Goal: Information Seeking & Learning: Learn about a topic

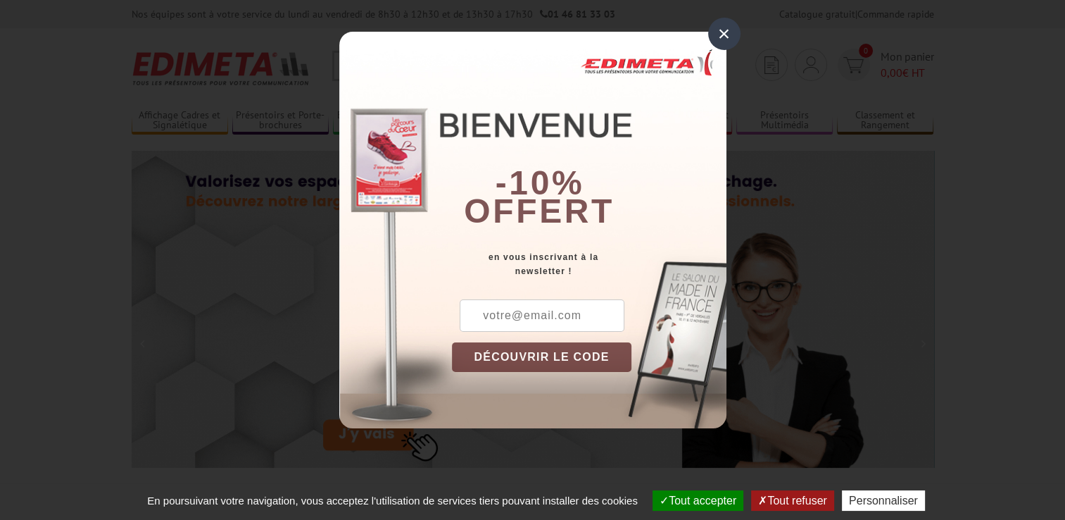
click at [724, 35] on div "×" at bounding box center [724, 34] width 32 height 32
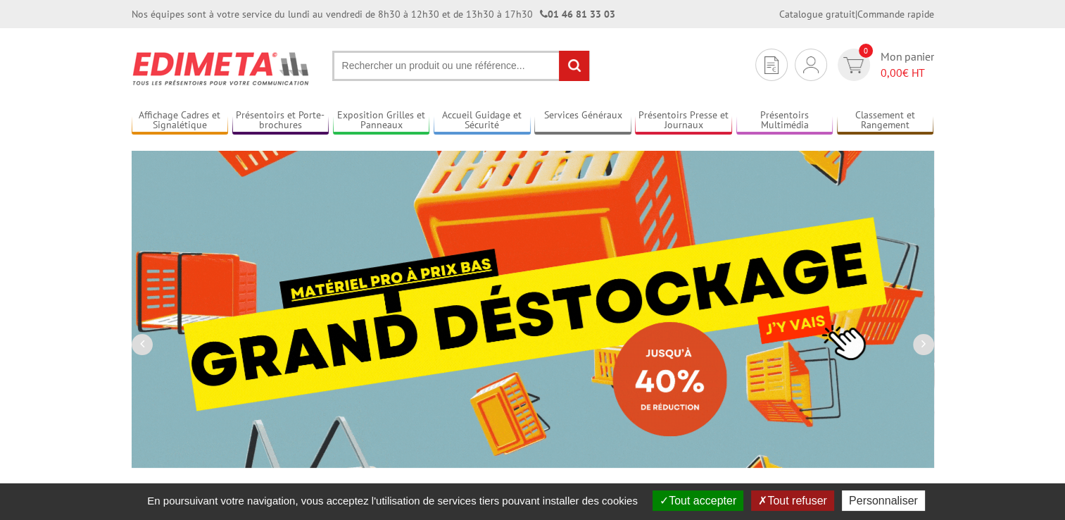
click at [685, 494] on button "Tout accepter" at bounding box center [698, 500] width 91 height 20
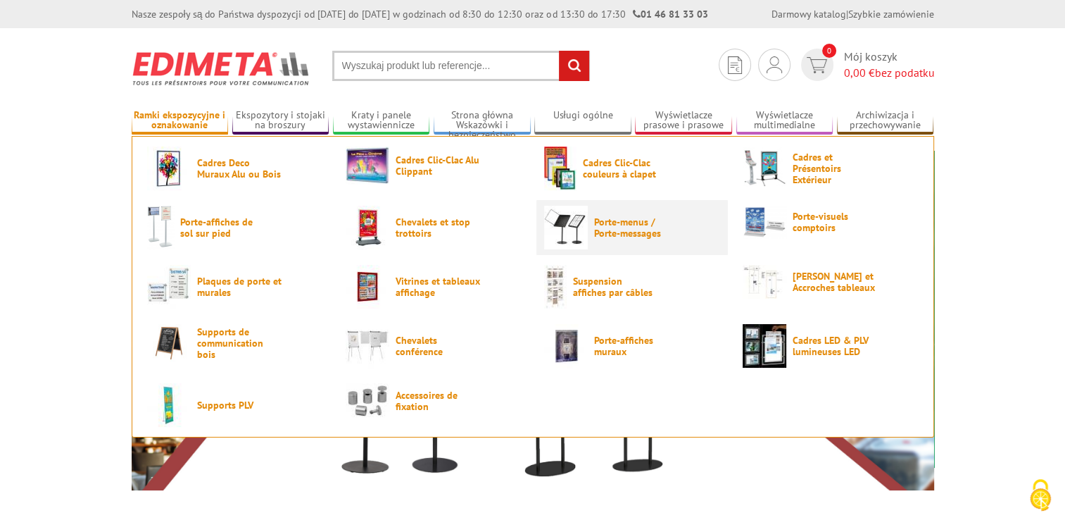
click at [595, 221] on span "Porte-menus / Porte-messages" at bounding box center [636, 227] width 84 height 23
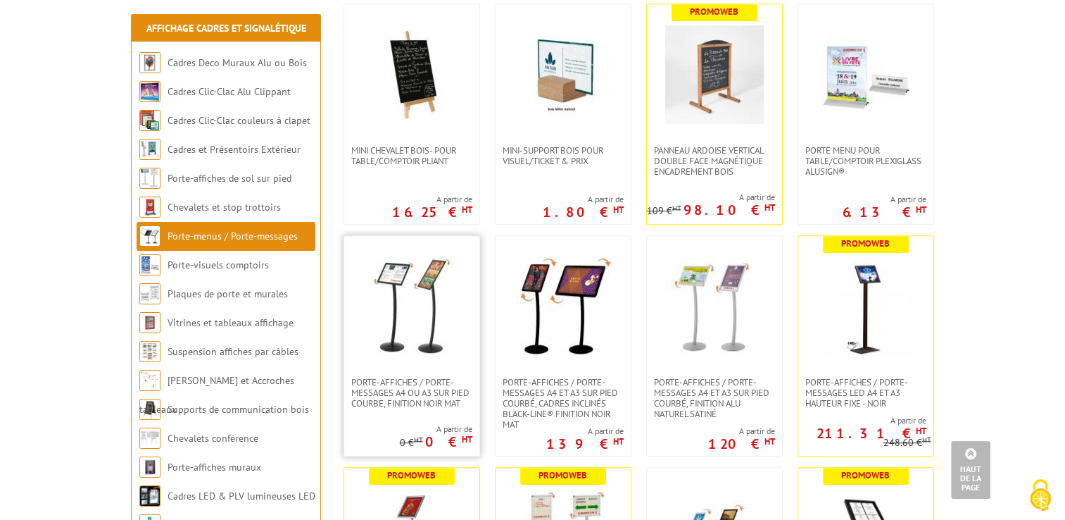
scroll to position [986, 0]
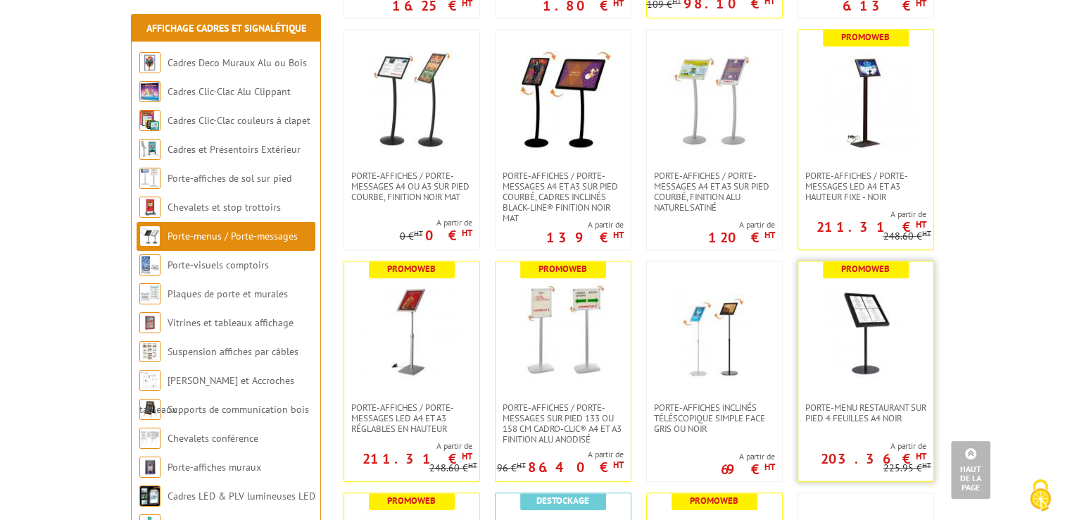
click at [846, 342] on img at bounding box center [866, 331] width 99 height 99
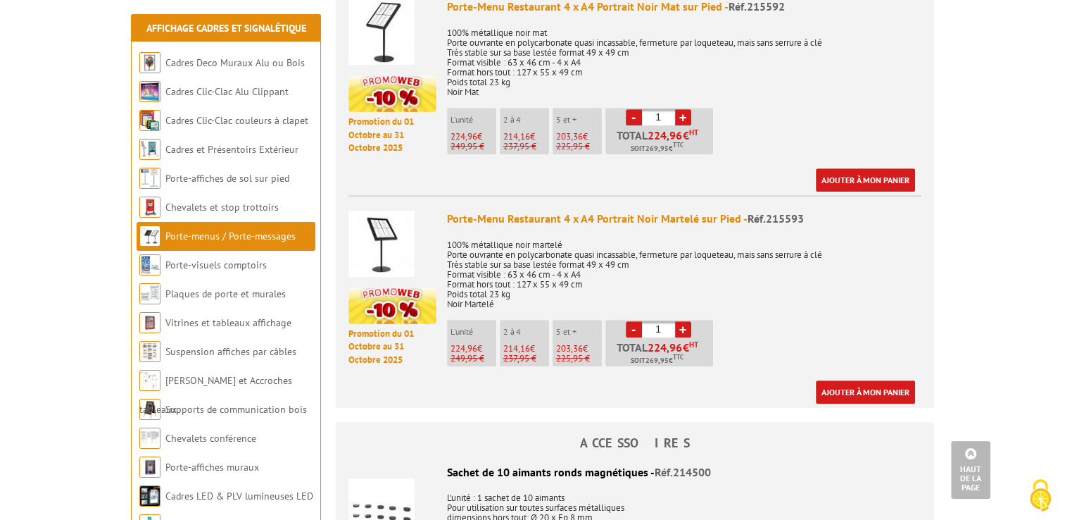
scroll to position [634, 0]
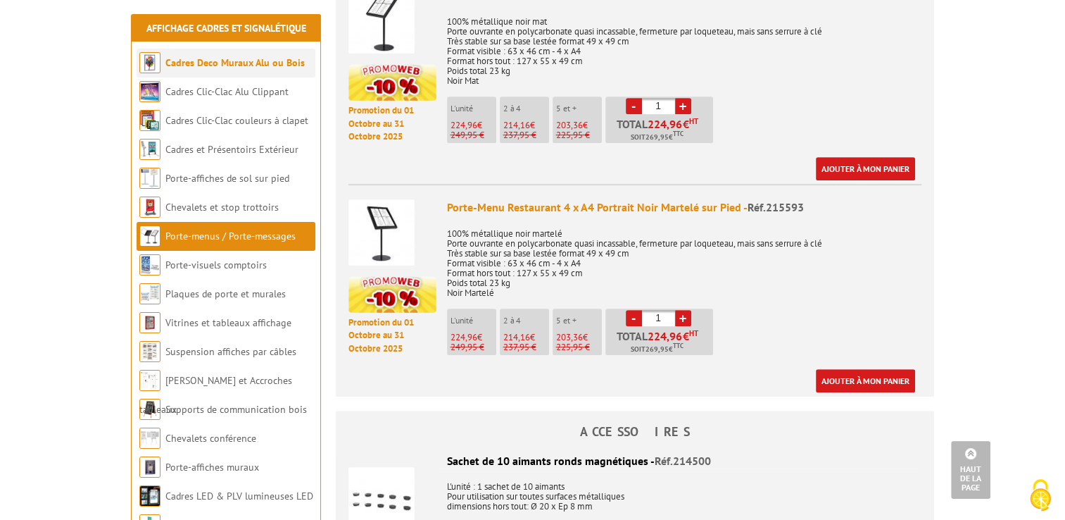
click at [213, 73] on li "Cadres Deco Muraux Alu ou Bois" at bounding box center [226, 63] width 179 height 29
click at [217, 66] on link "Cadres Deco Muraux Alu ou Bois" at bounding box center [234, 62] width 139 height 13
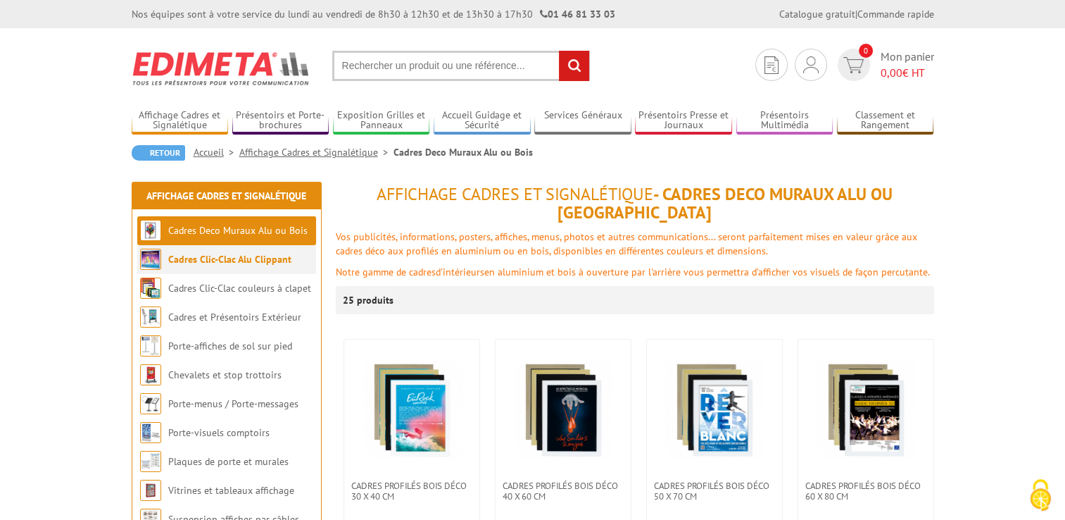
click at [194, 260] on link "Cadres Clic-Clac Alu Clippant" at bounding box center [229, 259] width 123 height 13
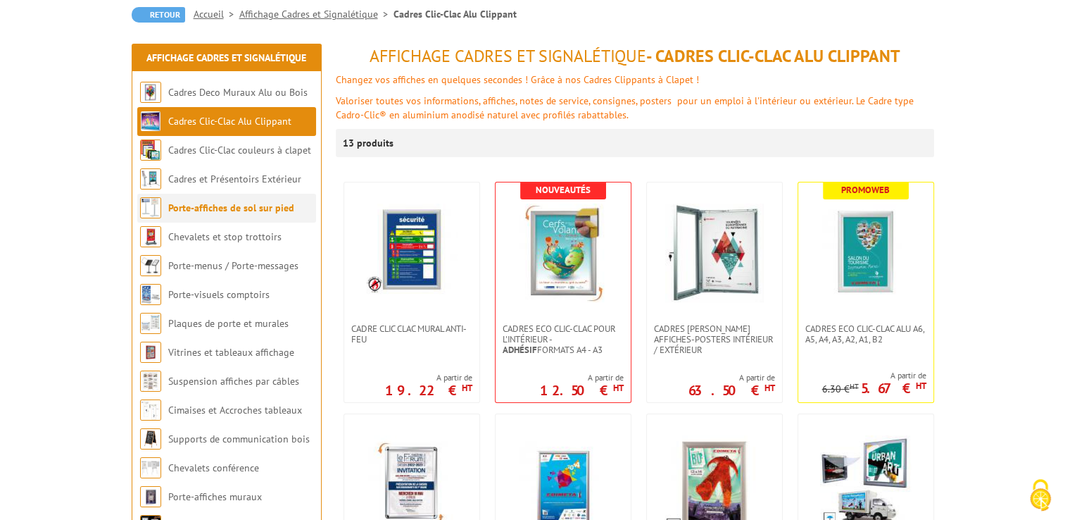
scroll to position [141, 0]
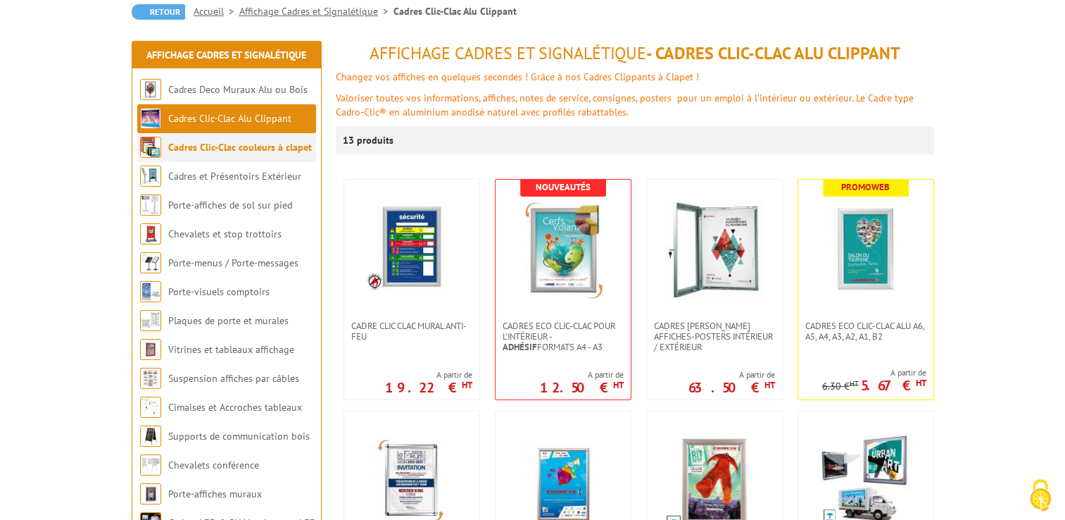
click at [186, 149] on link "Cadres Clic-Clac couleurs à clapet" at bounding box center [240, 147] width 144 height 13
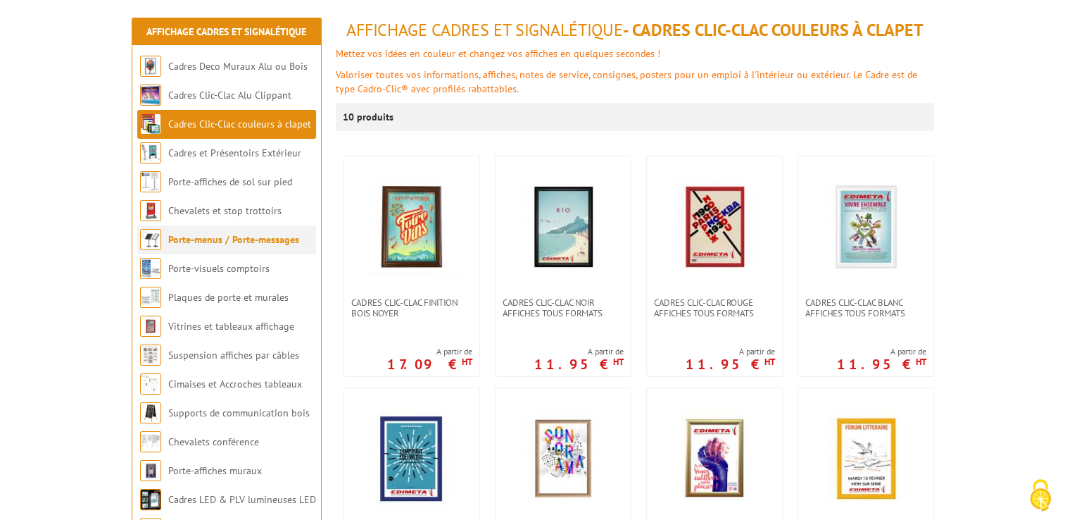
scroll to position [211, 0]
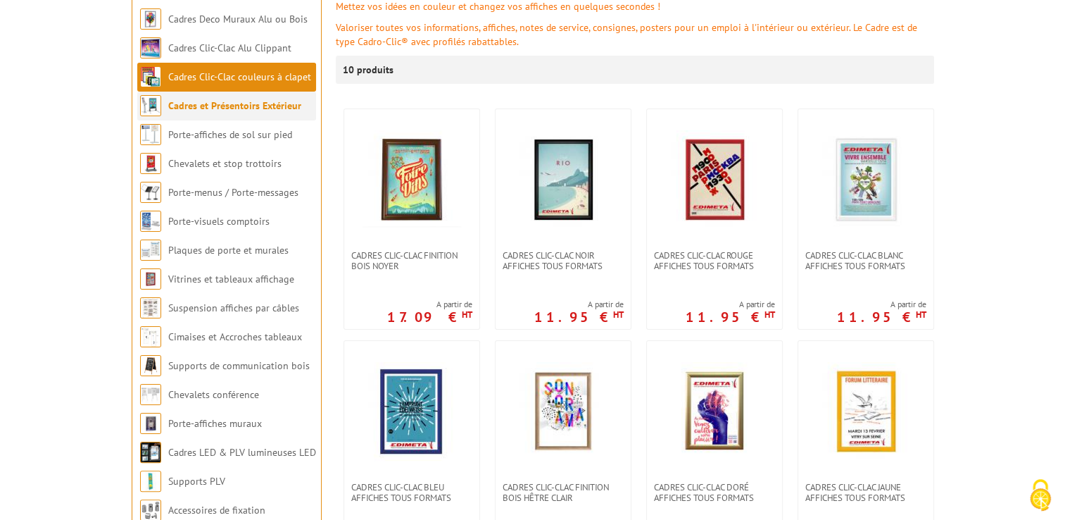
click at [192, 112] on li "Cadres et Présentoirs Extérieur" at bounding box center [226, 106] width 179 height 29
click at [189, 106] on link "Cadres et Présentoirs Extérieur" at bounding box center [234, 105] width 133 height 13
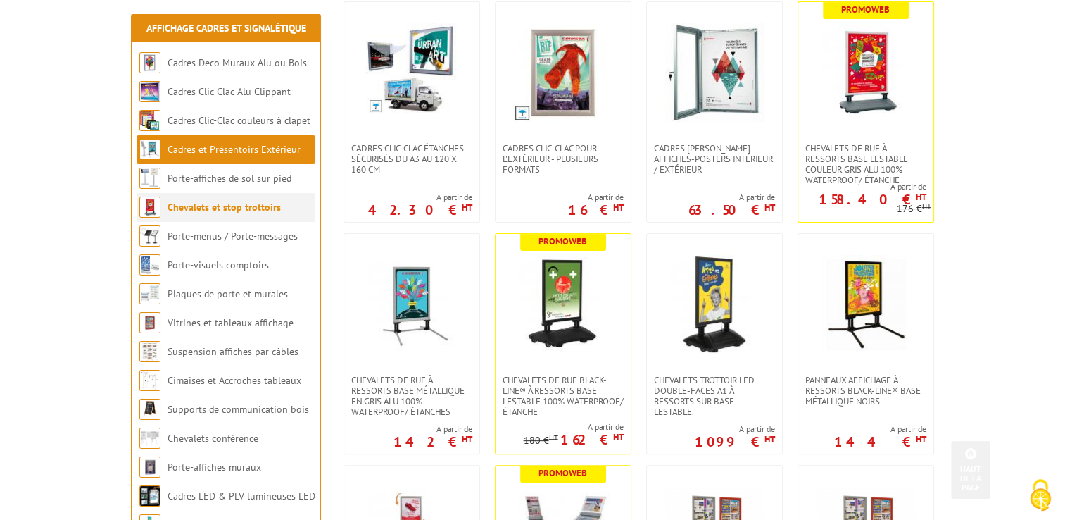
scroll to position [352, 0]
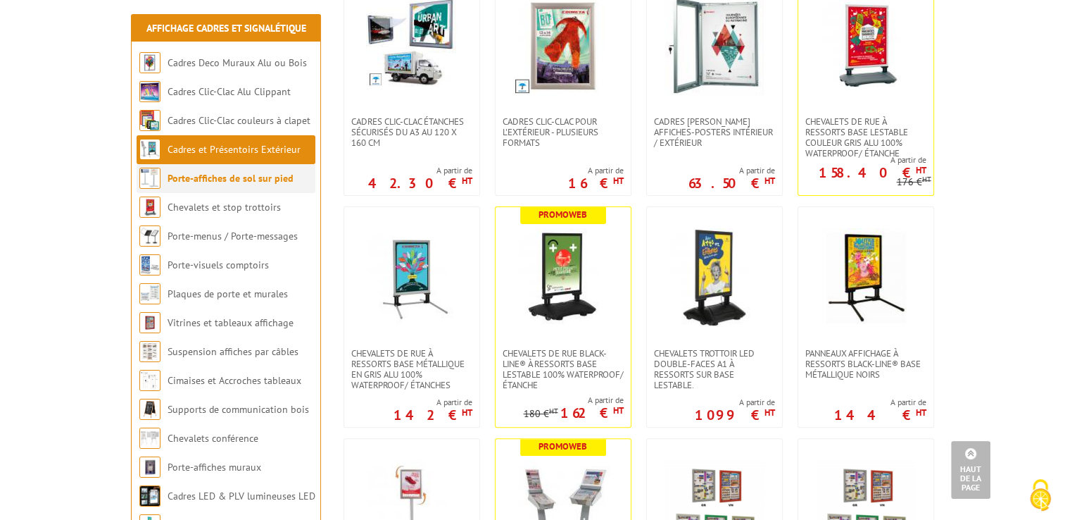
click at [184, 179] on link "Porte-affiches de sol sur pied" at bounding box center [231, 178] width 126 height 13
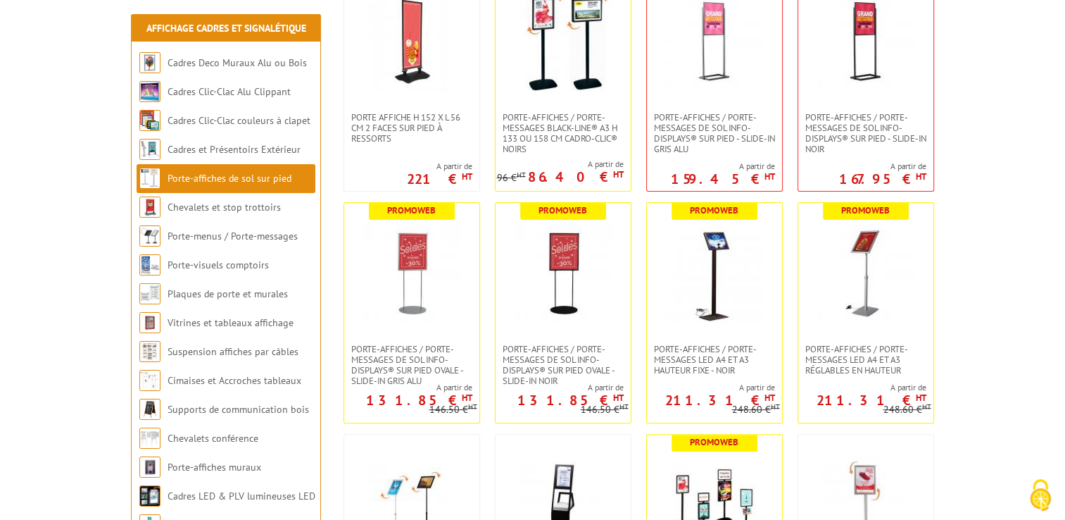
scroll to position [352, 0]
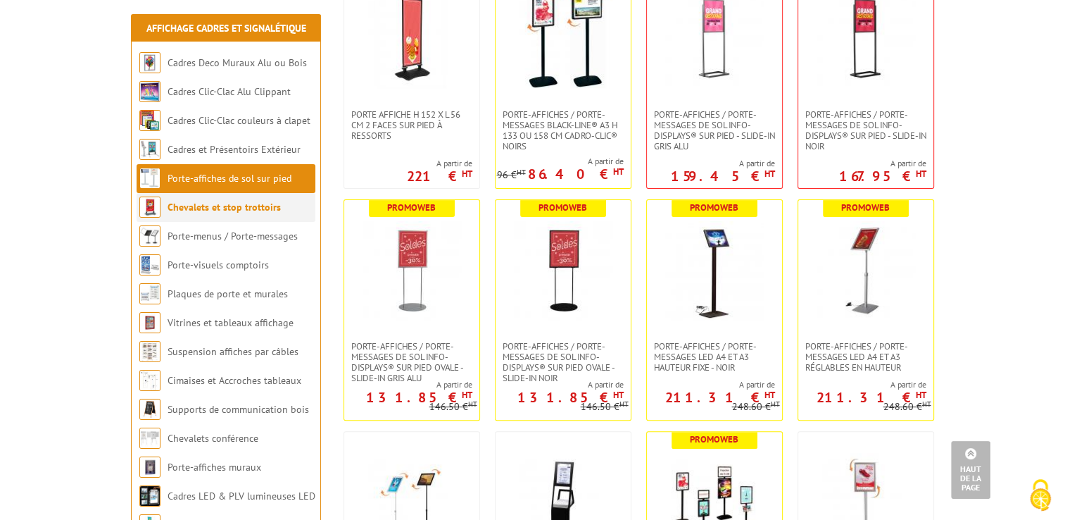
click at [179, 209] on link "Chevalets et stop trottoirs" at bounding box center [224, 207] width 113 height 13
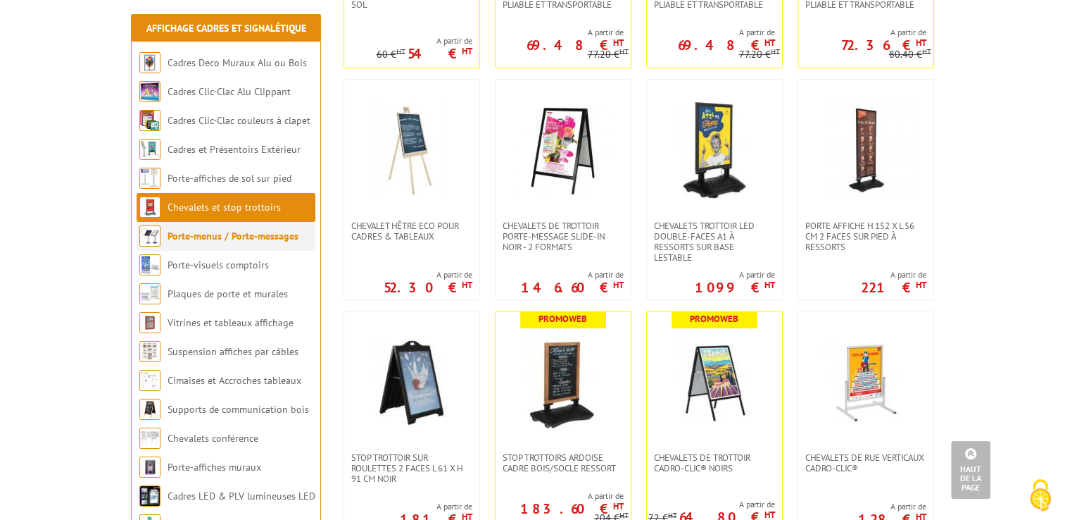
scroll to position [493, 0]
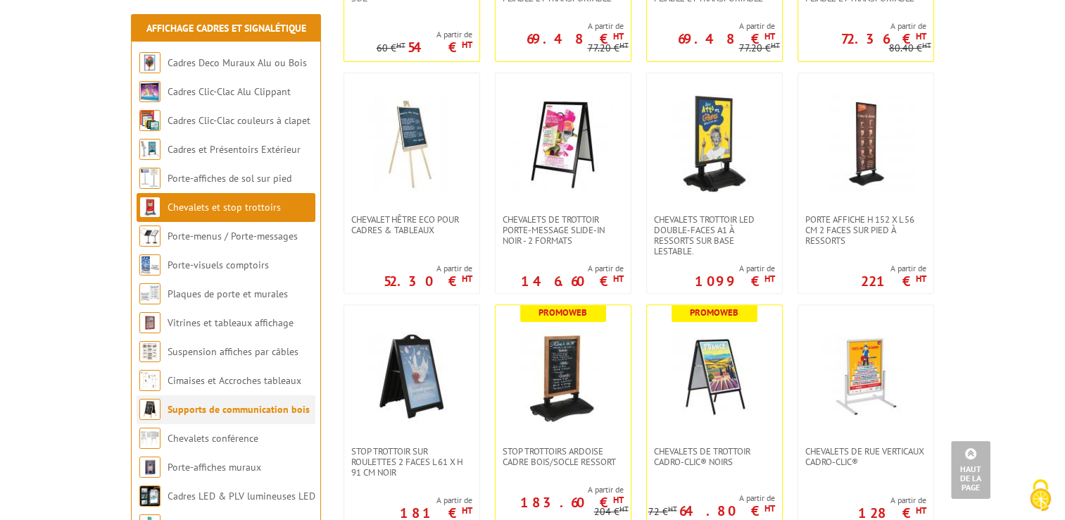
click at [207, 408] on link "Supports de communication bois" at bounding box center [239, 409] width 142 height 13
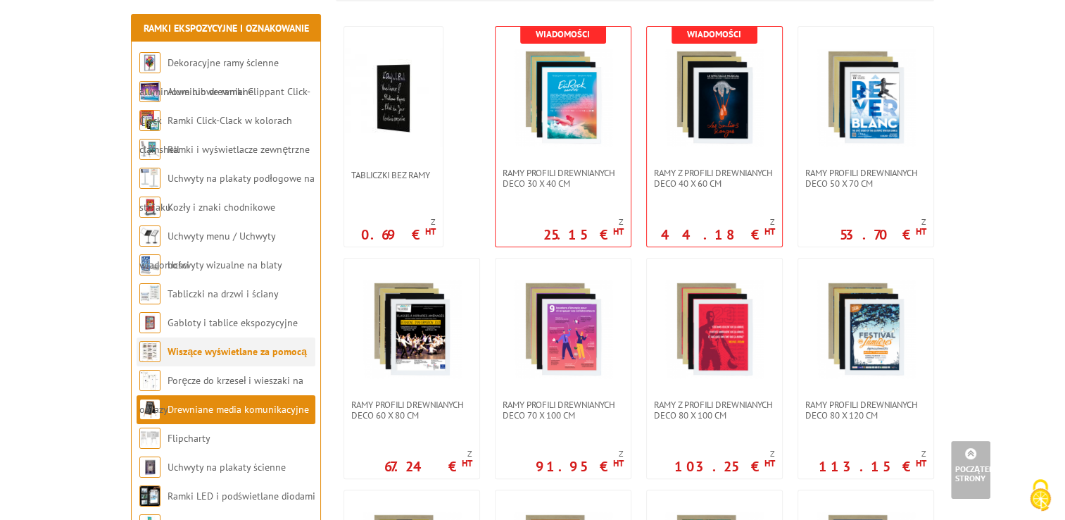
scroll to position [352, 0]
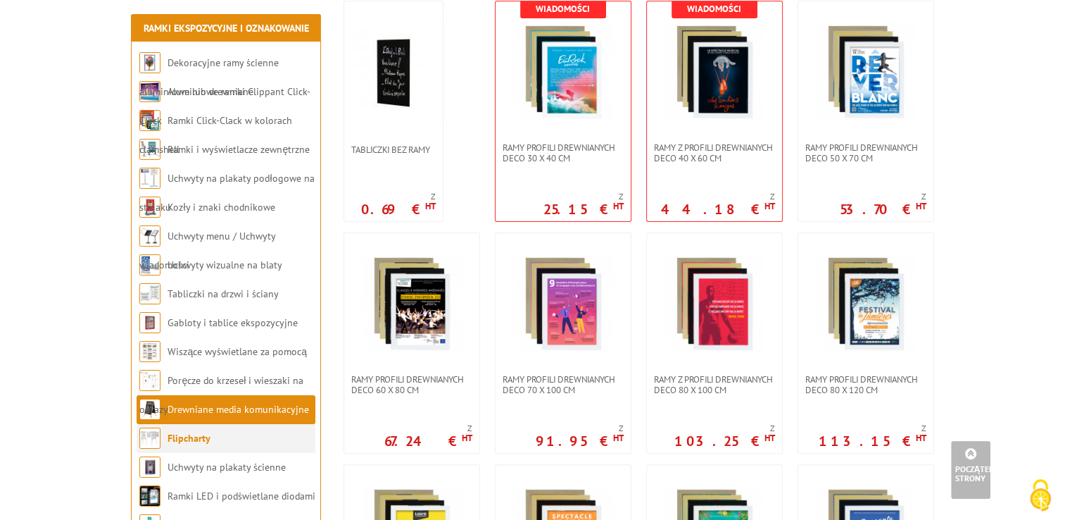
click at [191, 441] on link "Flipcharty" at bounding box center [189, 438] width 43 height 13
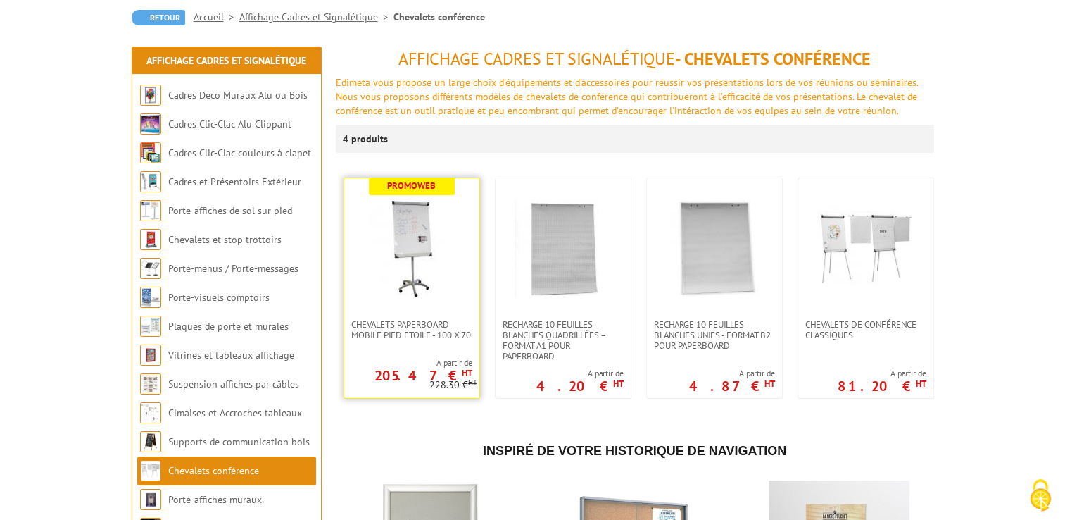
scroll to position [141, 0]
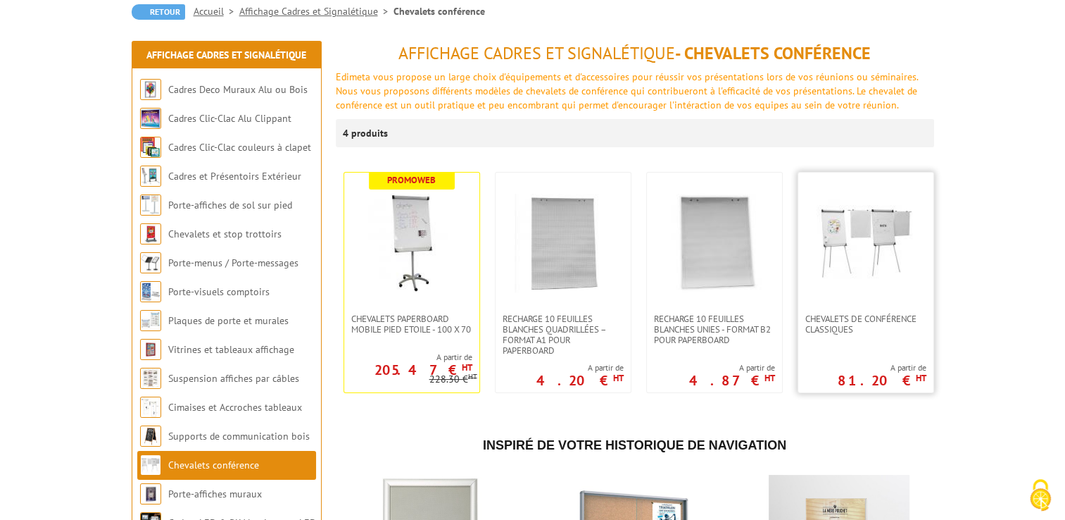
click at [849, 232] on img at bounding box center [866, 243] width 99 height 99
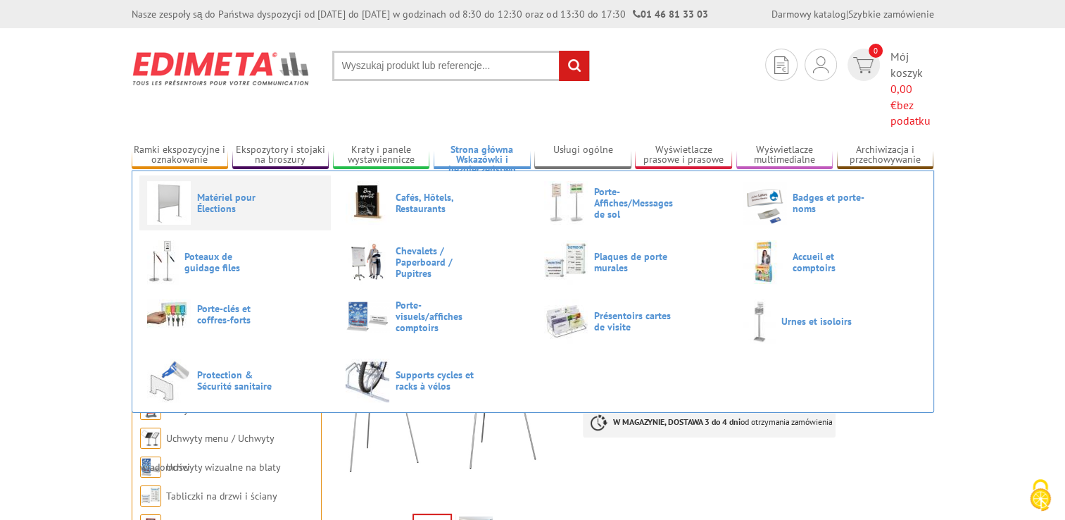
click at [232, 192] on span "Matériel pour Élections" at bounding box center [239, 203] width 84 height 23
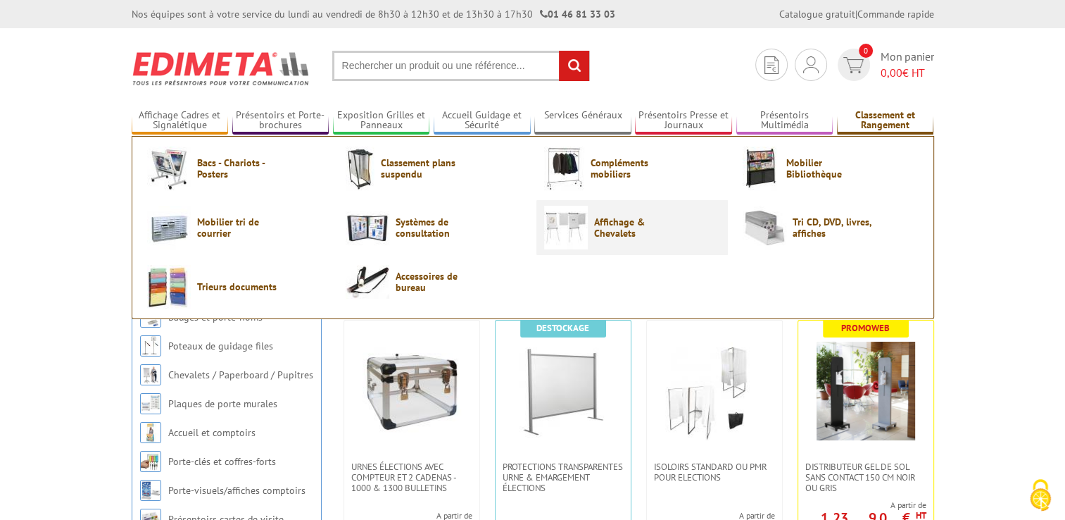
click at [619, 219] on span "Affichage & Chevalets" at bounding box center [636, 227] width 84 height 23
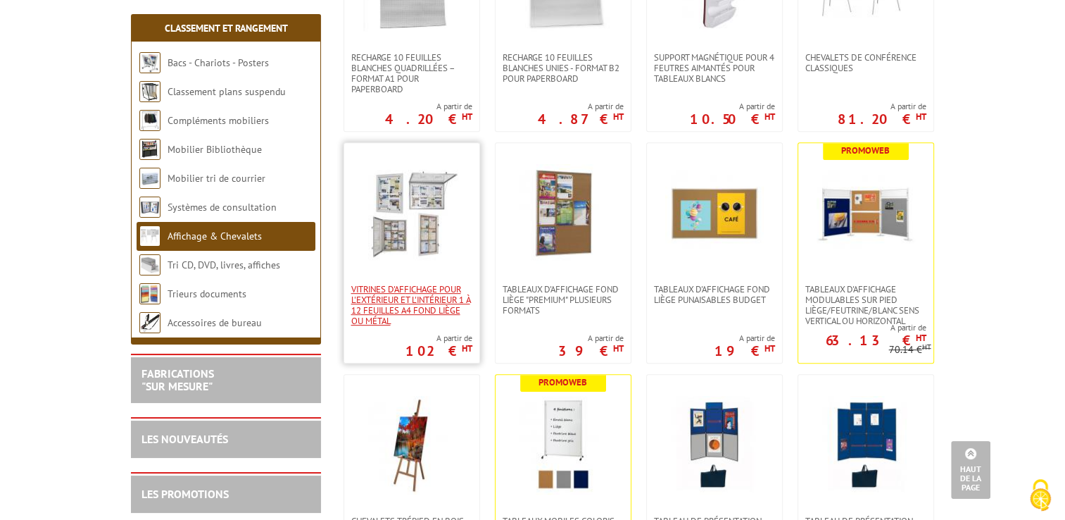
scroll to position [704, 0]
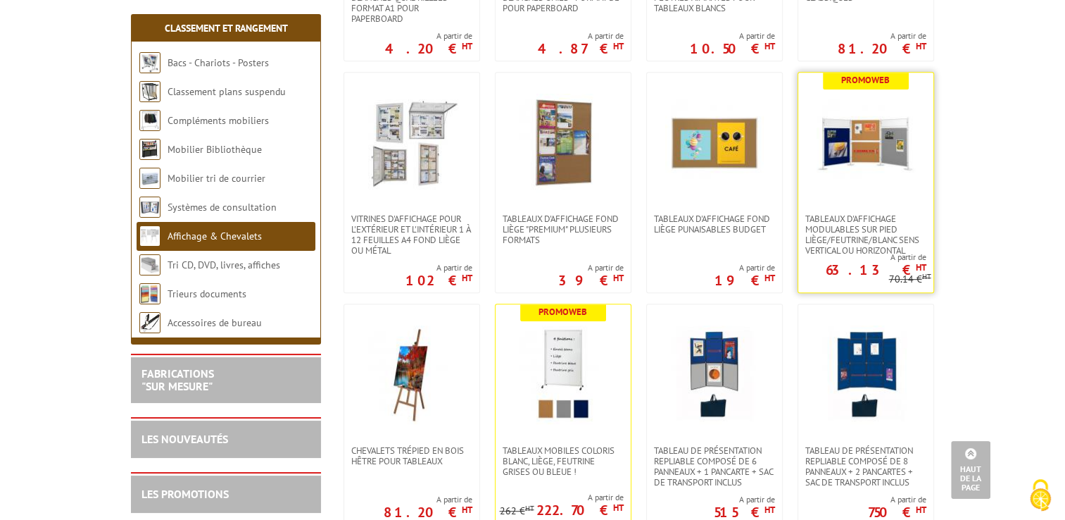
click at [860, 182] on img at bounding box center [866, 143] width 99 height 99
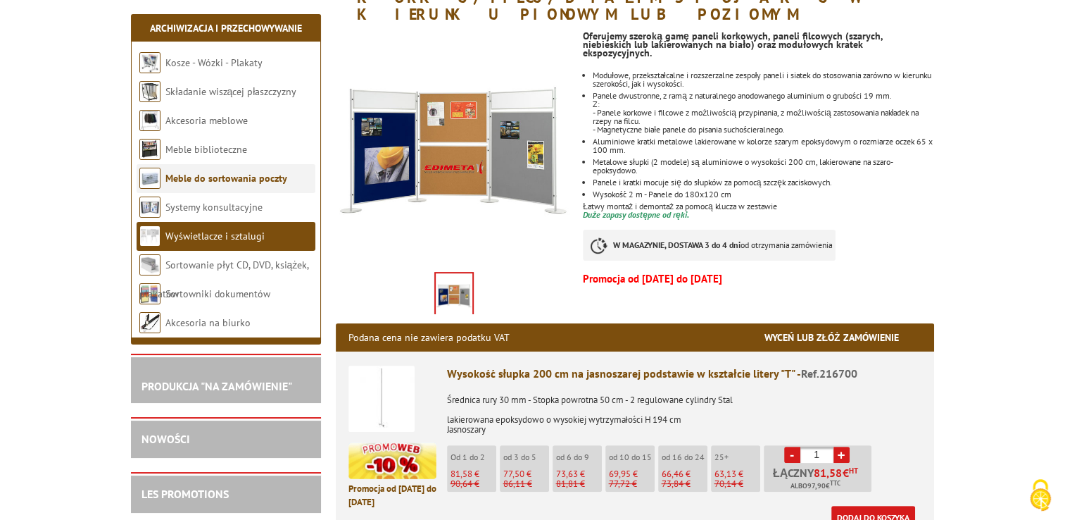
scroll to position [282, 0]
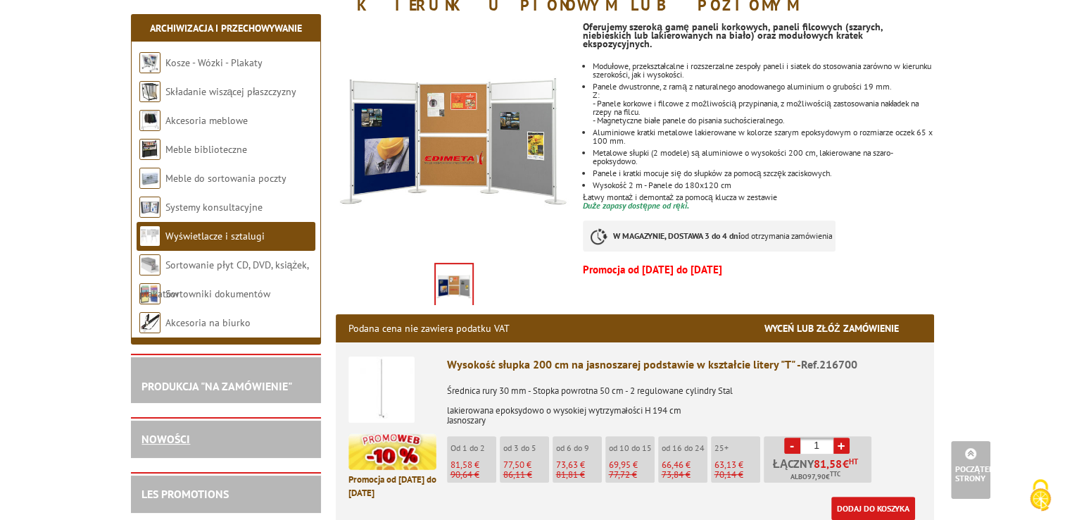
click at [166, 440] on link "NOWOŚCI" at bounding box center [166, 439] width 49 height 14
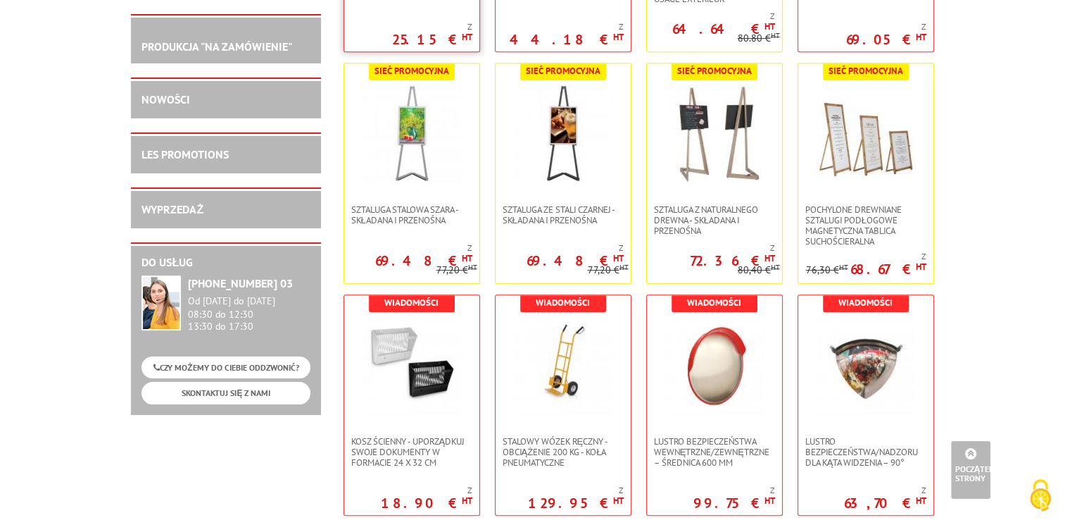
scroll to position [514, 0]
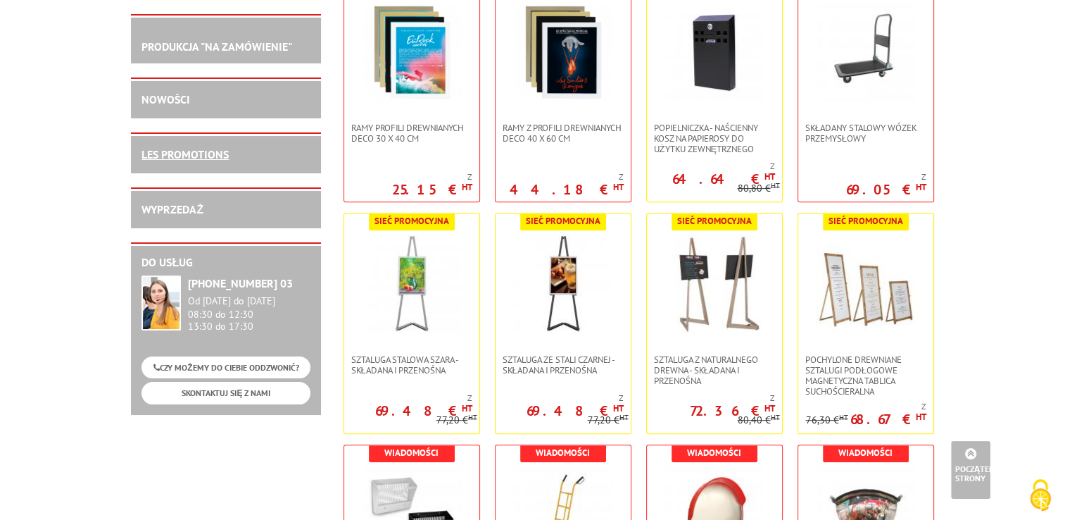
click at [203, 150] on link "LES PROMOTIONS" at bounding box center [185, 154] width 87 height 14
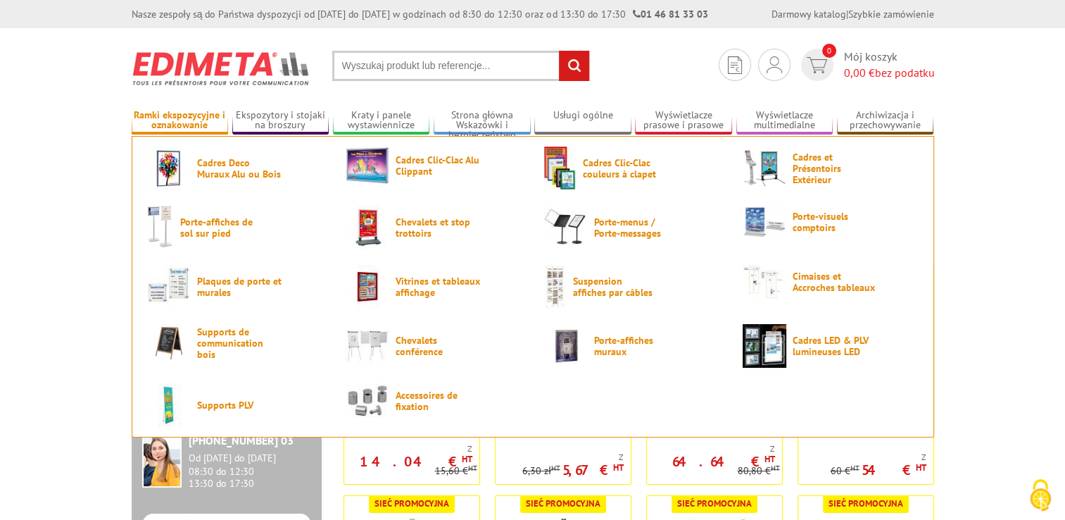
click at [187, 117] on link "Ramki ekspozycyjne i oznakowanie" at bounding box center [180, 120] width 97 height 23
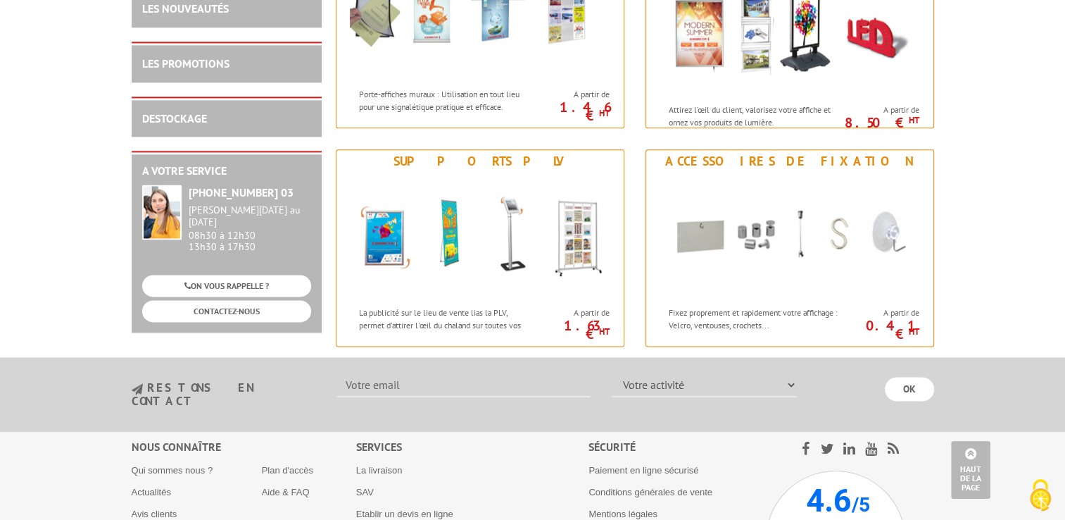
scroll to position [1831, 0]
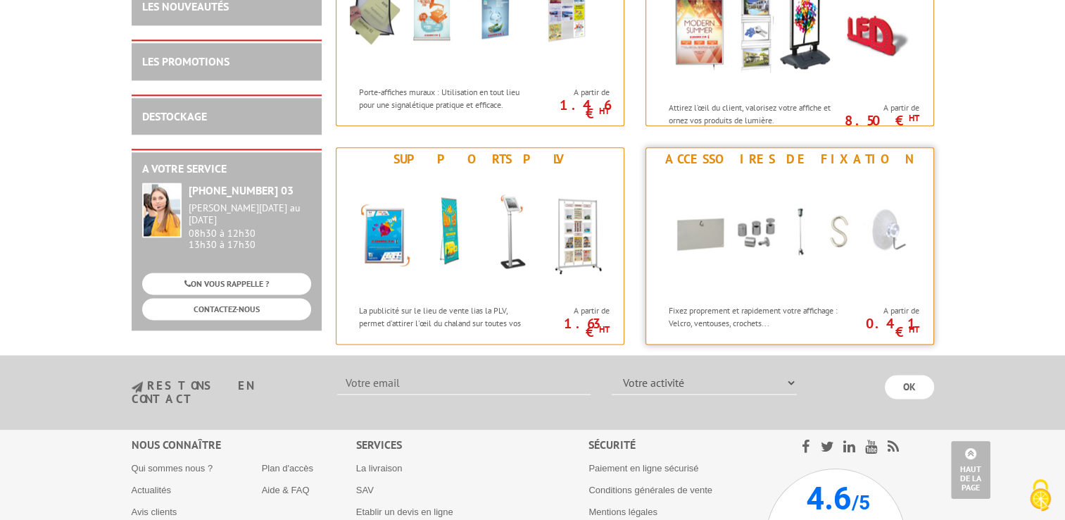
click at [752, 257] on img at bounding box center [790, 233] width 260 height 127
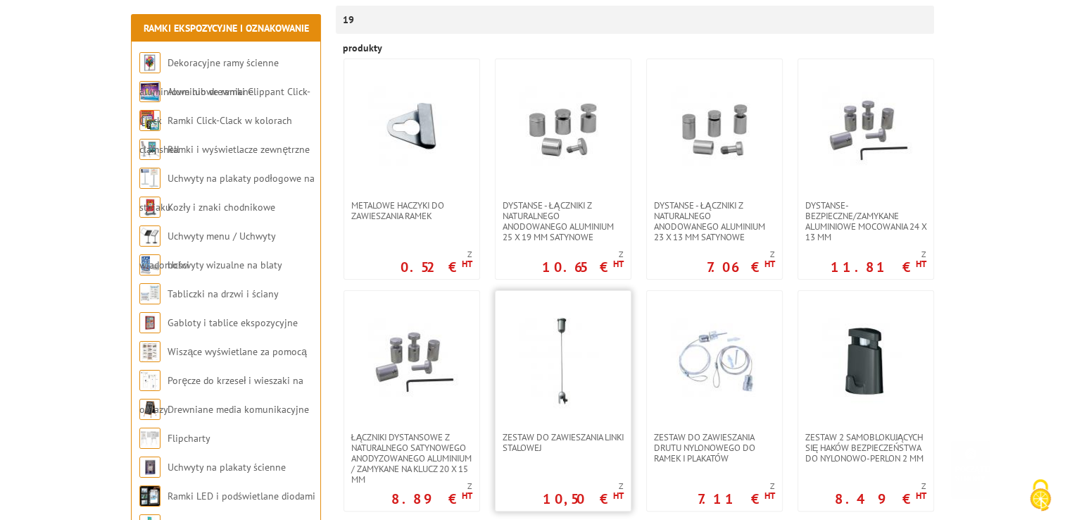
scroll to position [282, 0]
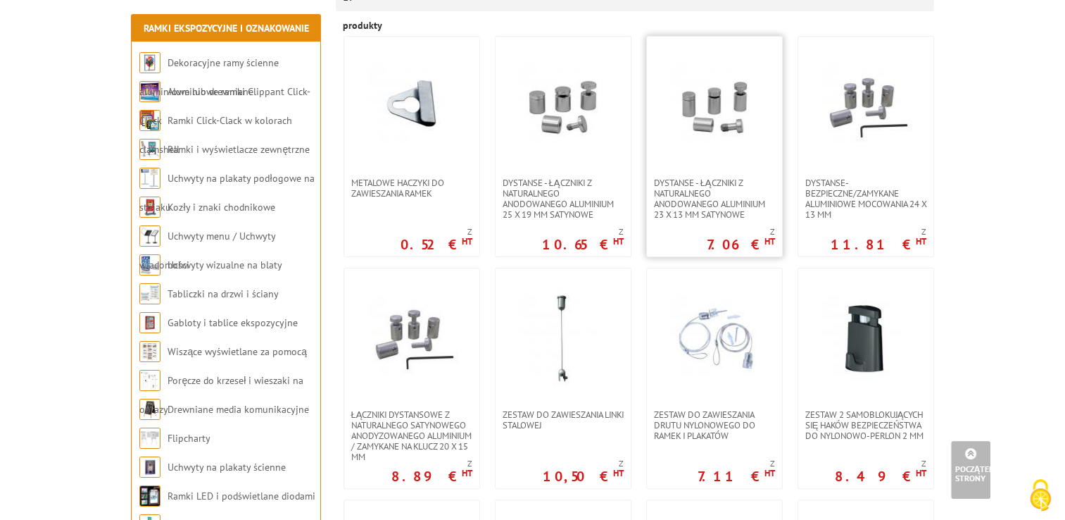
drag, startPoint x: 980, startPoint y: 151, endPoint x: 774, endPoint y: 43, distance: 232.1
click at [777, 46] on link at bounding box center [714, 107] width 135 height 141
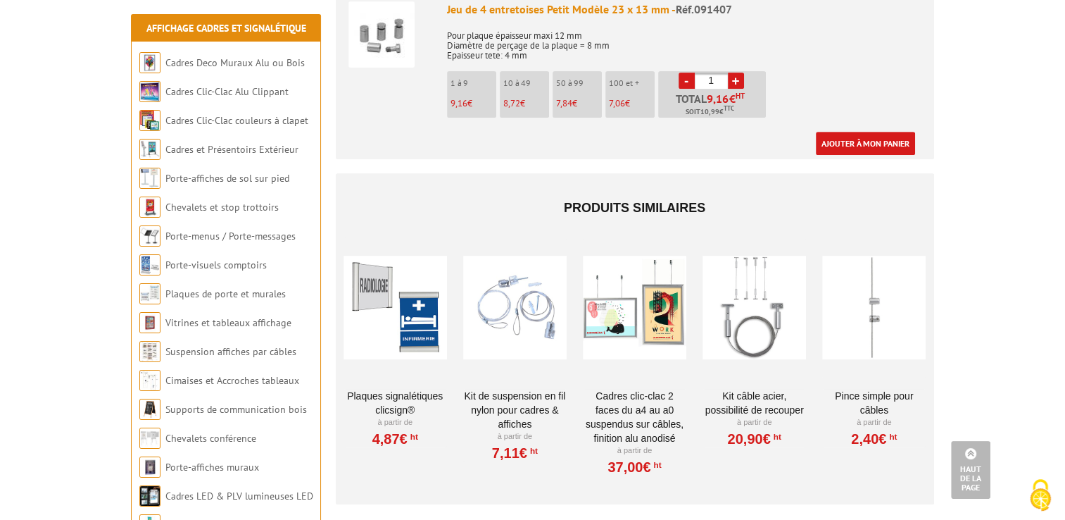
scroll to position [422, 0]
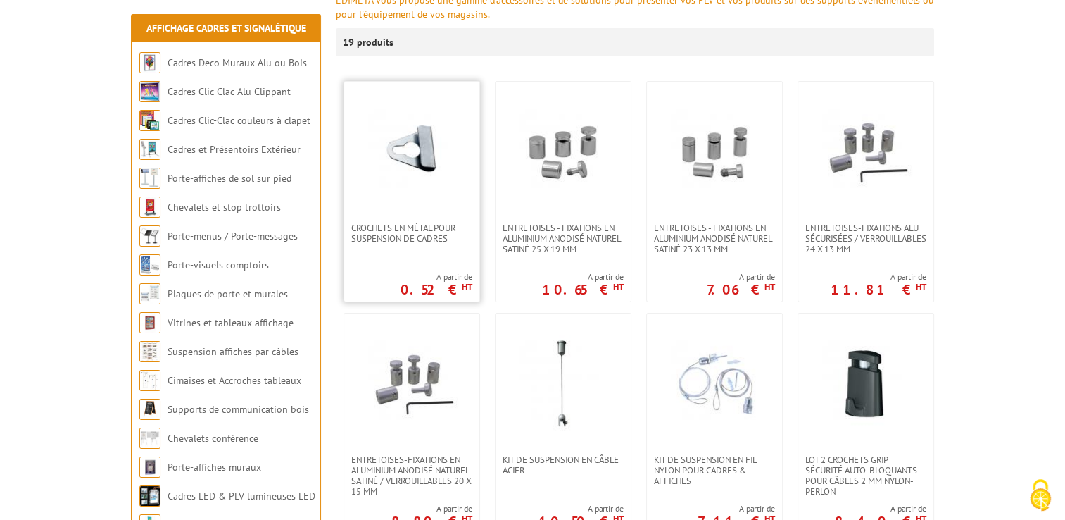
scroll to position [185, 0]
